Goal: Find contact information: Find contact information

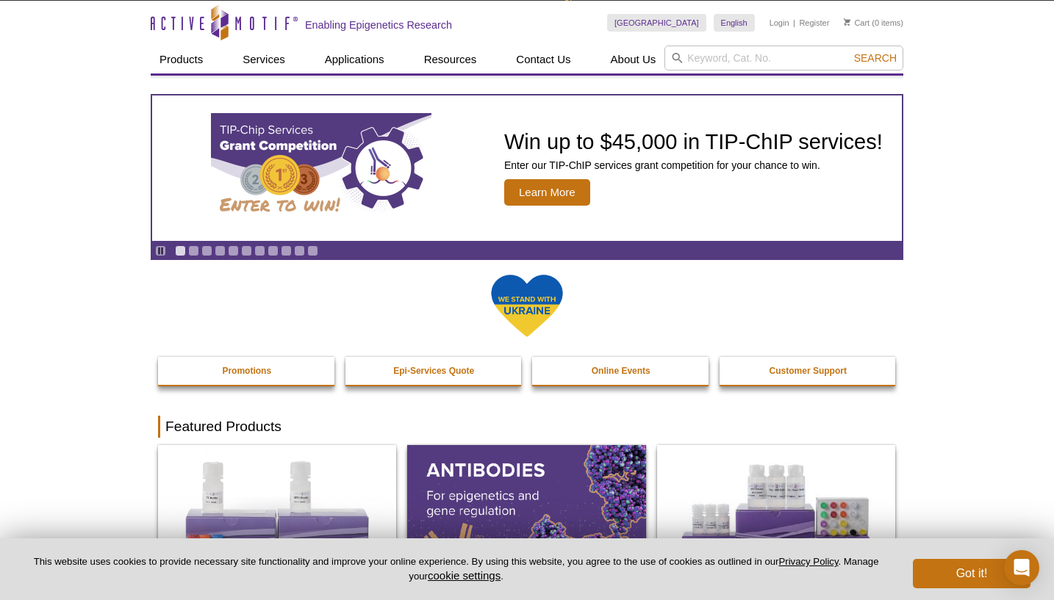
scroll to position [60, 0]
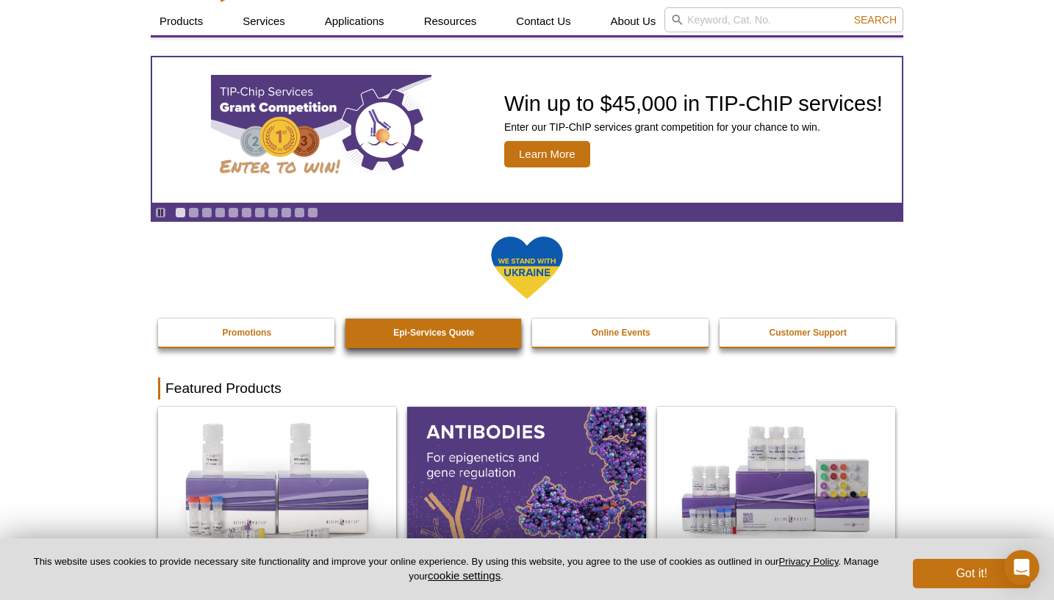
click at [423, 323] on link "Epi-Services Quote" at bounding box center [434, 333] width 178 height 28
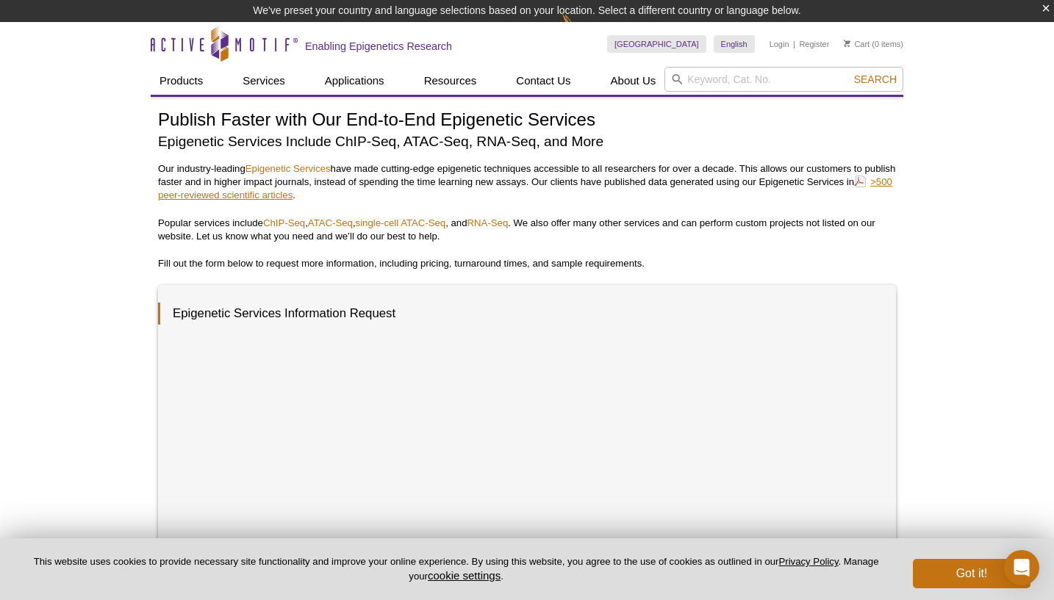
click at [306, 193] on link ">500 peer-reviewed scientific articles" at bounding box center [525, 188] width 734 height 27
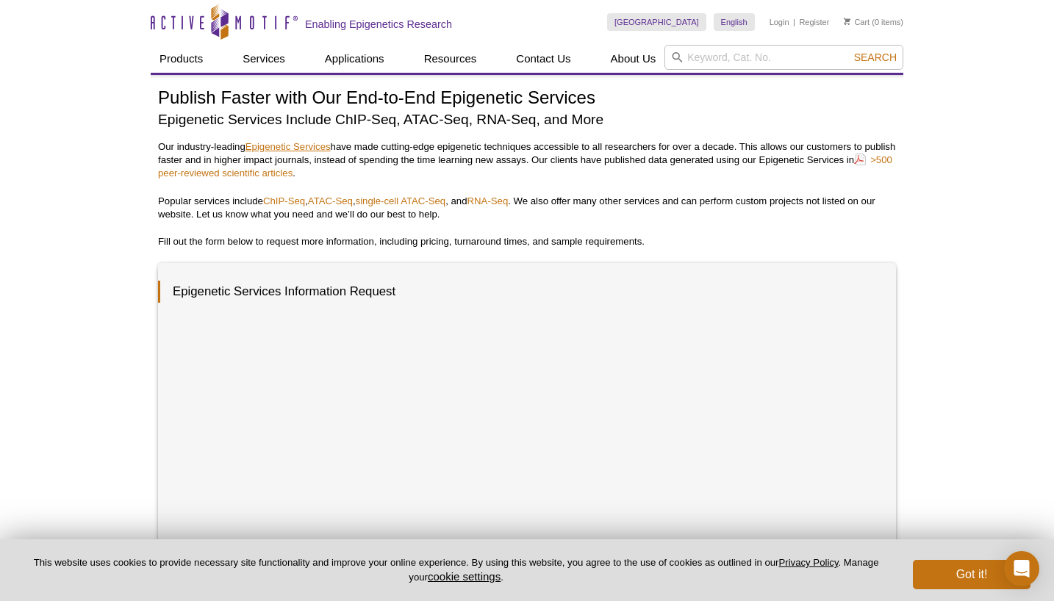
click at [276, 148] on link "Epigenetic Services" at bounding box center [287, 146] width 85 height 11
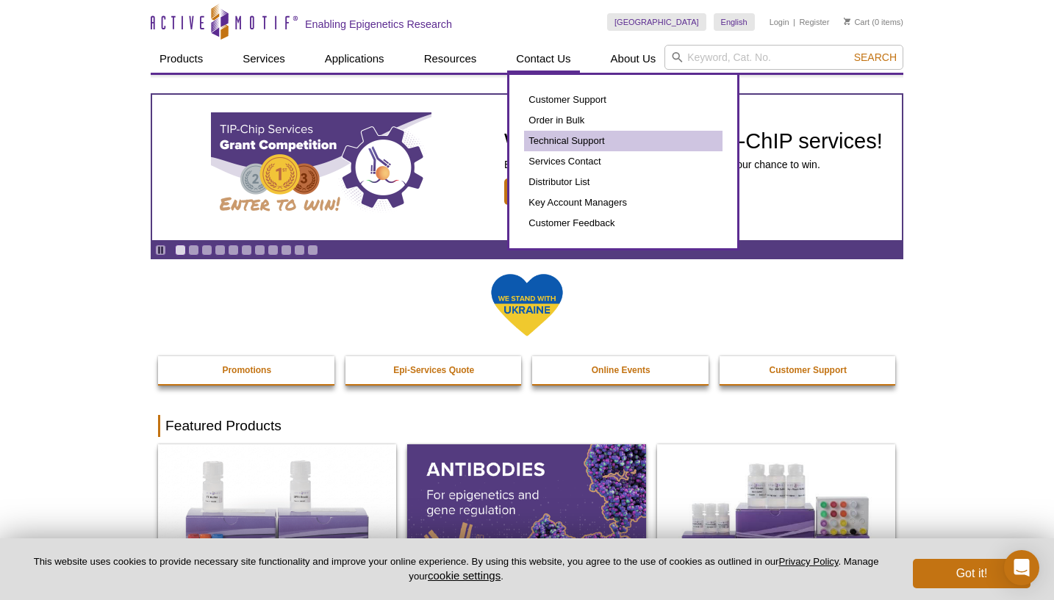
click at [561, 141] on link "Technical Support" at bounding box center [623, 141] width 198 height 21
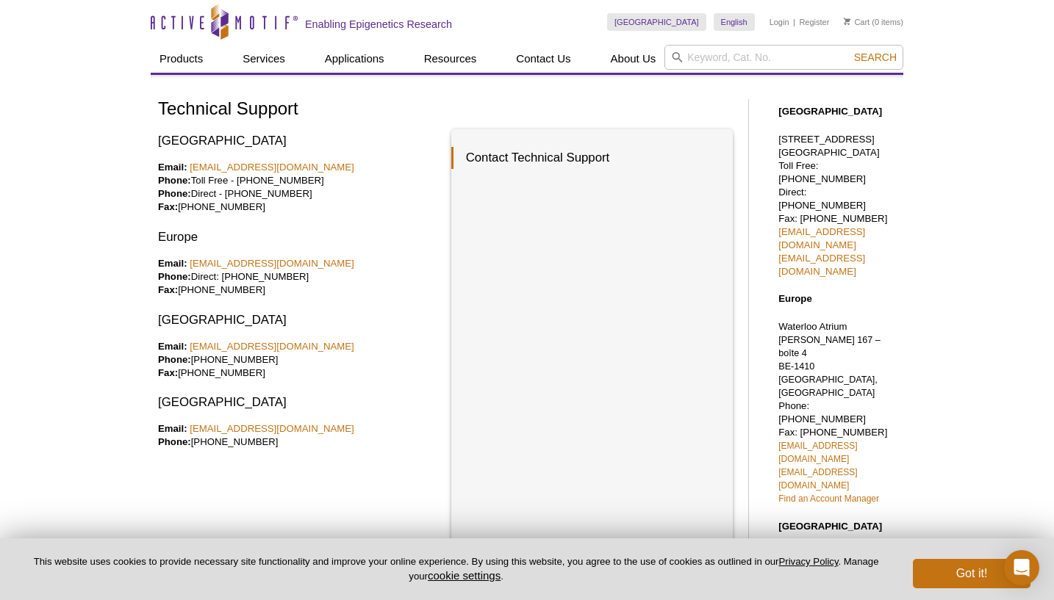
scroll to position [7, 0]
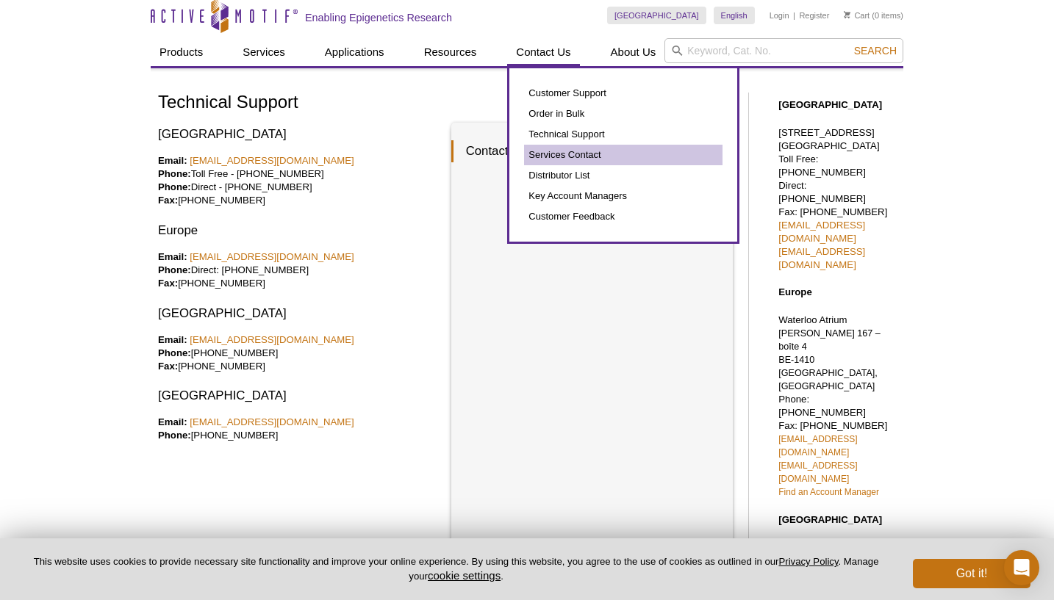
click at [555, 153] on link "Services Contact" at bounding box center [623, 155] width 198 height 21
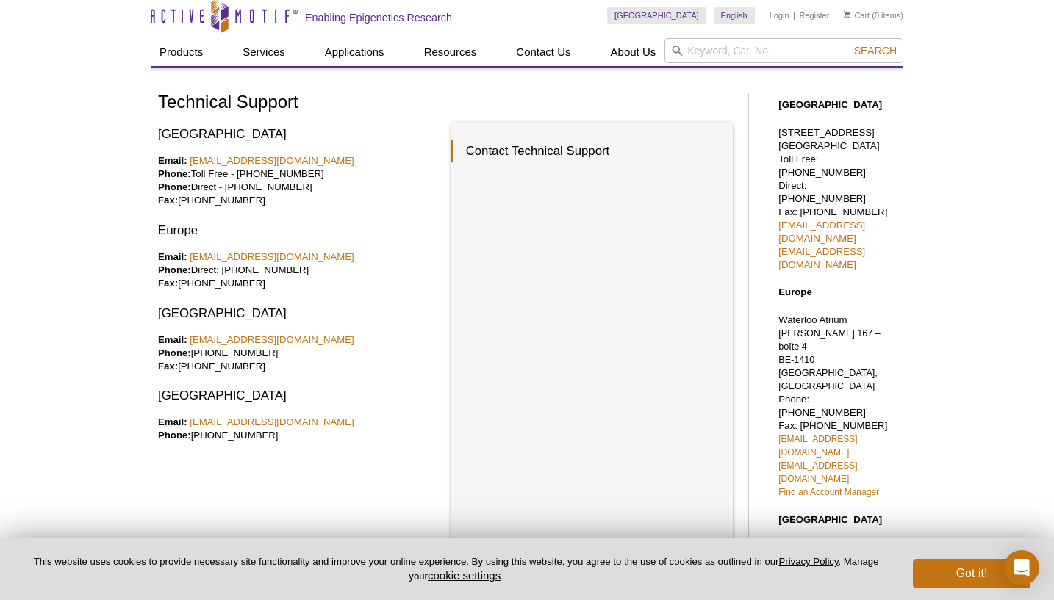
scroll to position [7, 0]
drag, startPoint x: 348, startPoint y: 165, endPoint x: 193, endPoint y: 166, distance: 154.3
click at [194, 165] on p "Email: tech_service@activemotif.com Phone: Toll Free - 877 222 9543 Phone: Dire…" at bounding box center [299, 180] width 282 height 53
click at [279, 201] on p "Email: tech_service@activemotif.com Phone: Toll Free - 877 222 9543 Phone: Dire…" at bounding box center [299, 180] width 282 height 53
copy p "[EMAIL_ADDRESS][DOMAIN_NAME]"
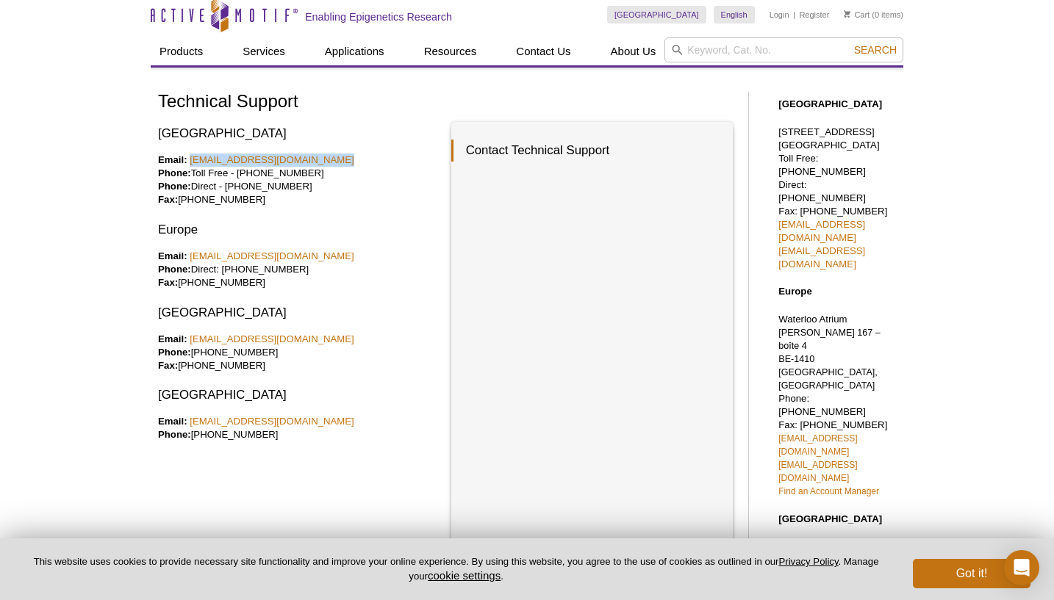
drag, startPoint x: 342, startPoint y: 158, endPoint x: 189, endPoint y: 158, distance: 152.9
click at [189, 158] on p "Email: tech_service@activemotif.com Phone: Toll Free - 877 222 9543 Phone: Dire…" at bounding box center [299, 180] width 282 height 53
click at [254, 221] on h3 "Europe" at bounding box center [299, 230] width 282 height 18
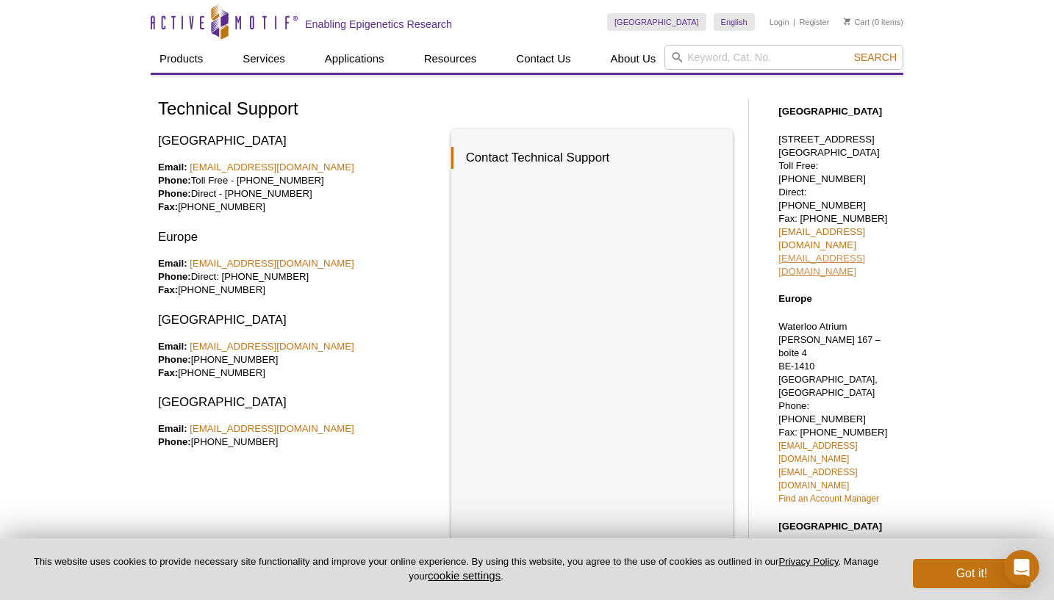
scroll to position [0, 0]
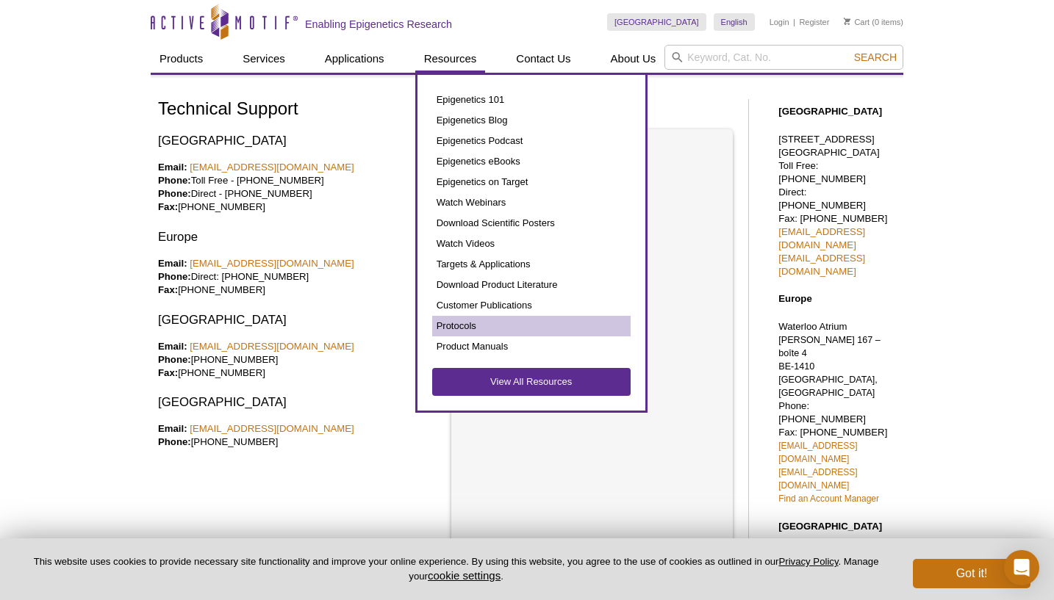
click at [487, 331] on link "Protocols" at bounding box center [531, 326] width 198 height 21
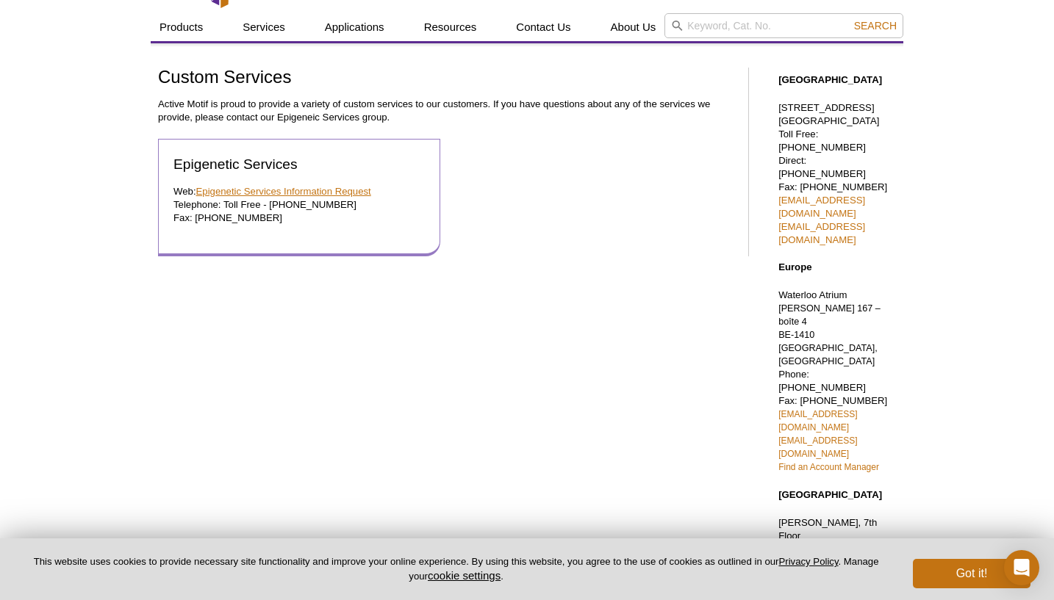
scroll to position [3, 0]
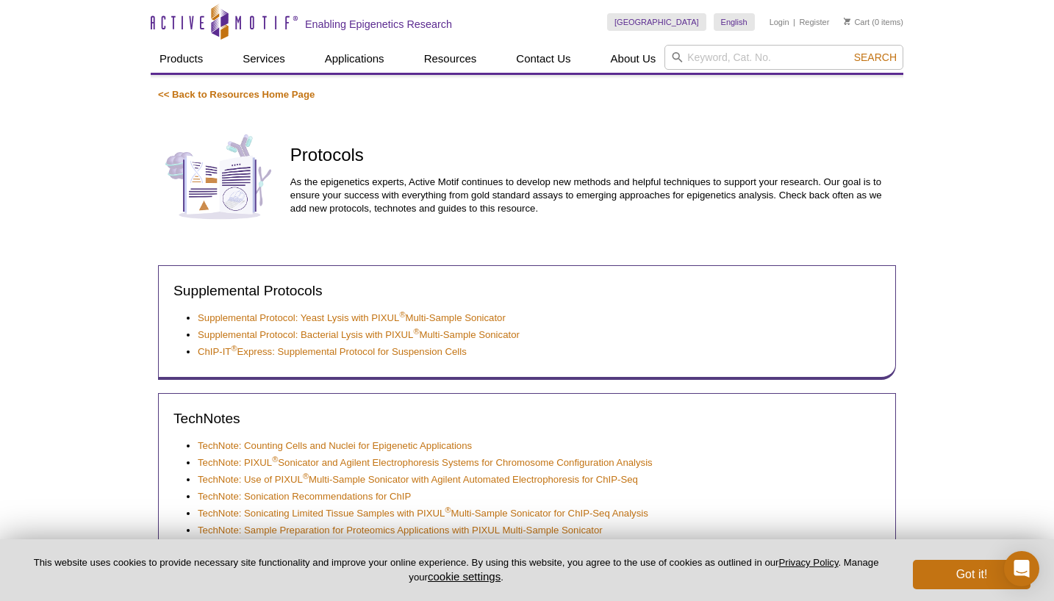
click at [855, 1] on div "[GEOGRAPHIC_DATA] [GEOGRAPHIC_DATA] [GEOGRAPHIC_DATA] [GEOGRAPHIC_DATA] [GEOGRA…" at bounding box center [755, 22] width 296 height 45
